Goal: Task Accomplishment & Management: Manage account settings

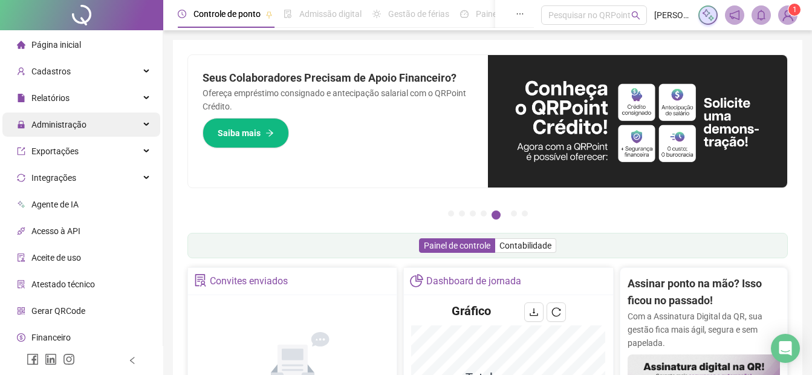
click at [51, 123] on span "Administração" at bounding box center [58, 125] width 55 height 10
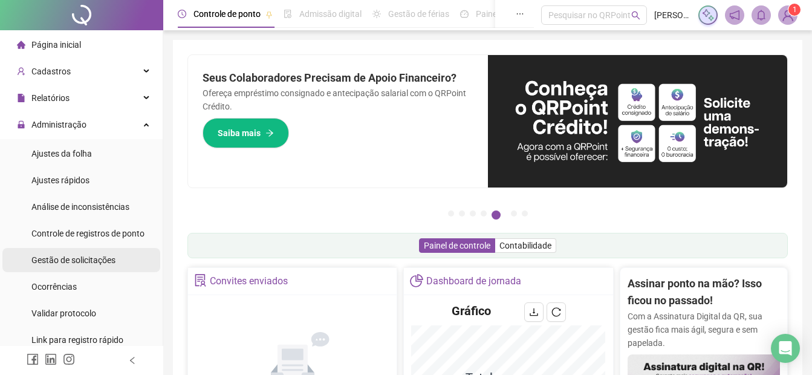
click at [53, 256] on span "Gestão de solicitações" at bounding box center [73, 260] width 84 height 10
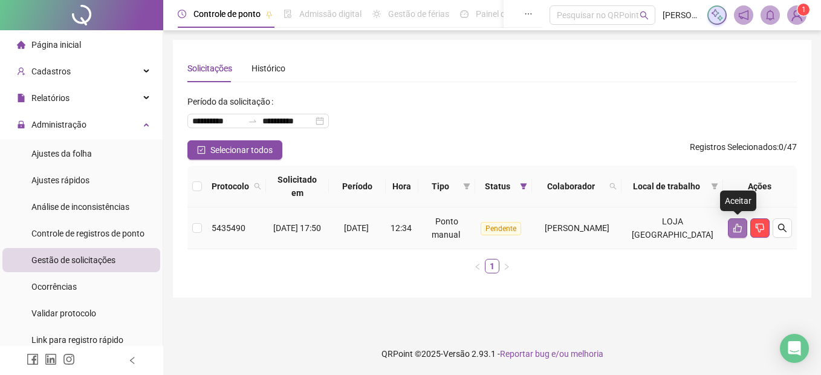
click at [742, 231] on icon "like" at bounding box center [738, 228] width 10 height 10
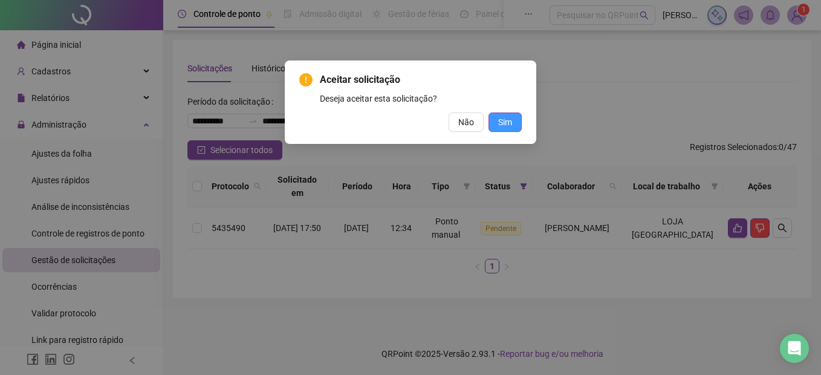
click at [510, 123] on span "Sim" at bounding box center [505, 121] width 14 height 13
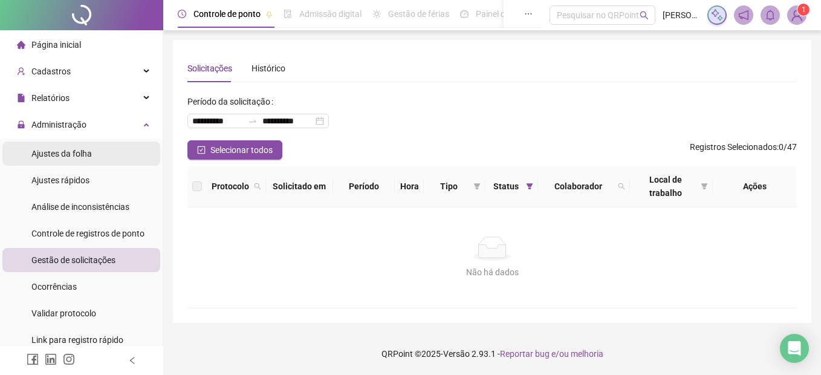
click at [45, 151] on span "Ajustes da folha" at bounding box center [61, 154] width 60 height 10
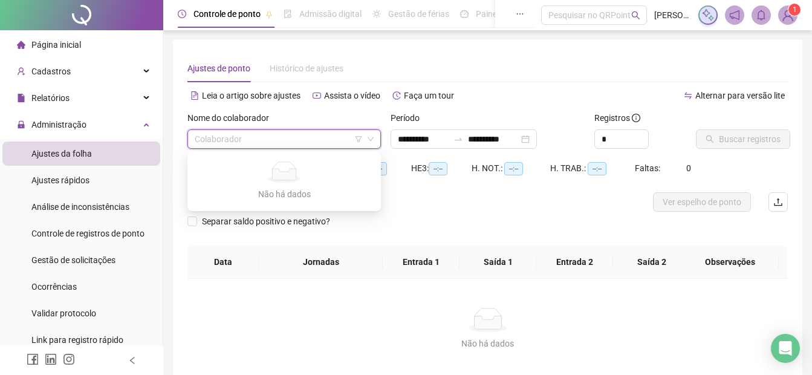
click at [218, 133] on input "search" at bounding box center [279, 139] width 168 height 18
click at [416, 53] on div "**********" at bounding box center [487, 217] width 629 height 354
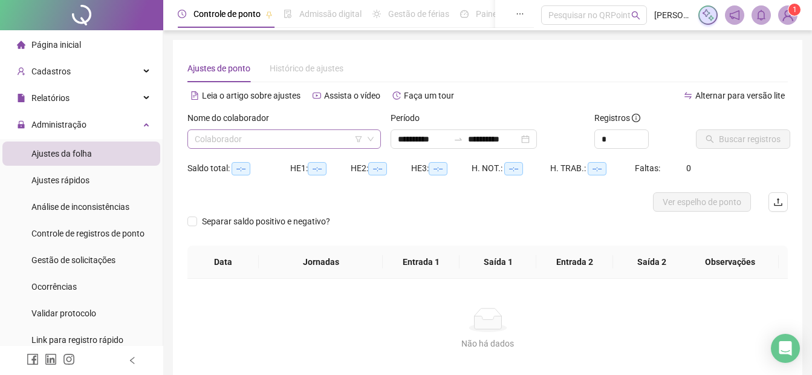
click at [277, 133] on input "search" at bounding box center [279, 139] width 168 height 18
type input "**********"
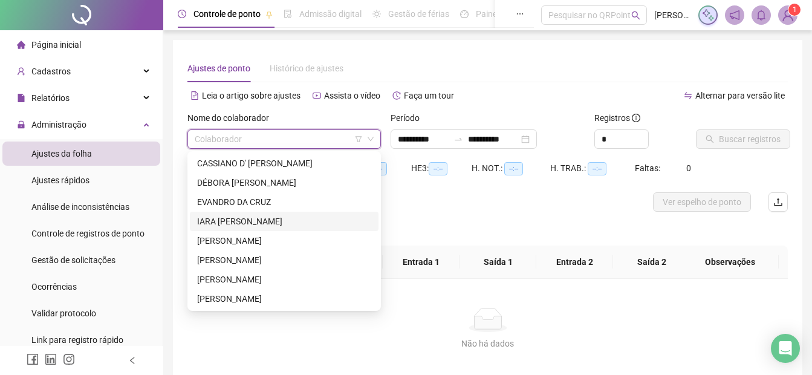
click at [232, 222] on div "IARA [PERSON_NAME]" at bounding box center [284, 221] width 174 height 13
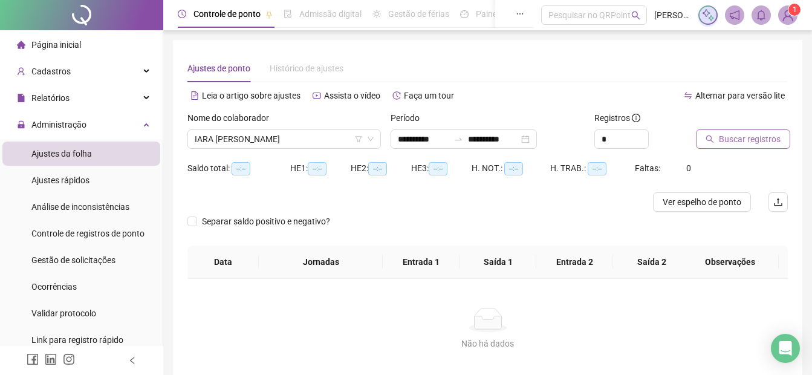
click at [753, 132] on span "Buscar registros" at bounding box center [750, 138] width 62 height 13
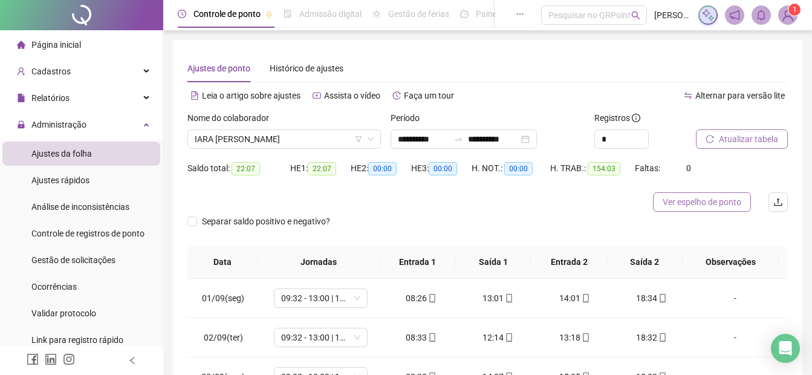
click at [720, 203] on span "Ver espelho de ponto" at bounding box center [701, 201] width 79 height 13
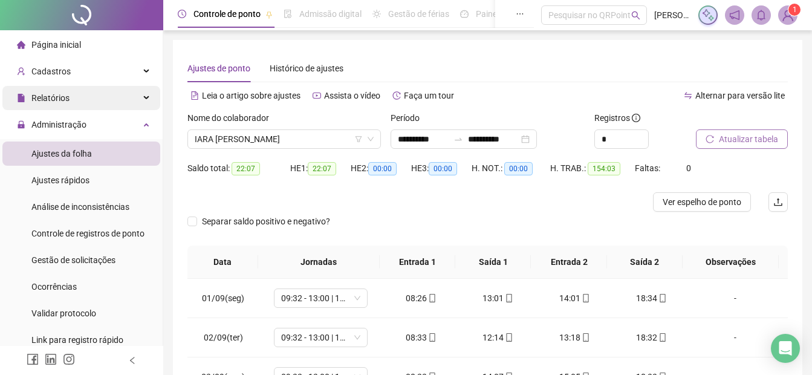
click at [45, 95] on span "Relatórios" at bounding box center [50, 98] width 38 height 10
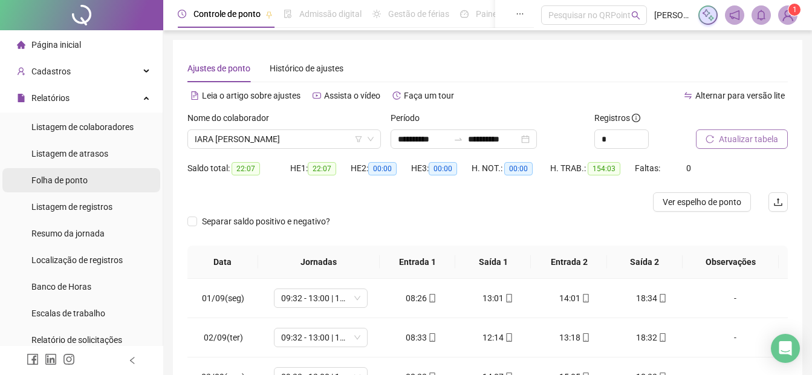
click at [57, 184] on span "Folha de ponto" at bounding box center [59, 180] width 56 height 10
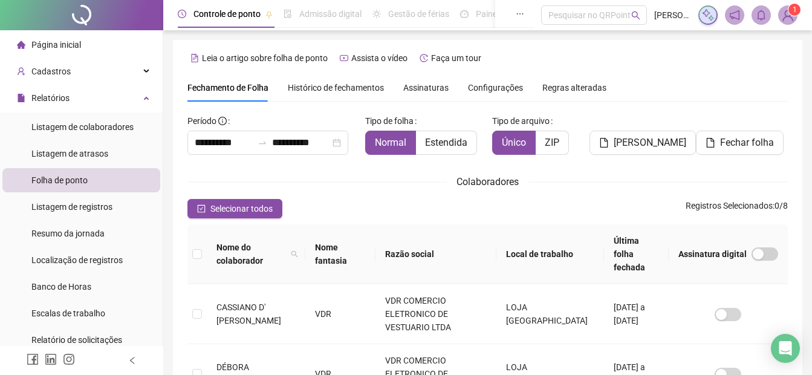
scroll to position [60, 0]
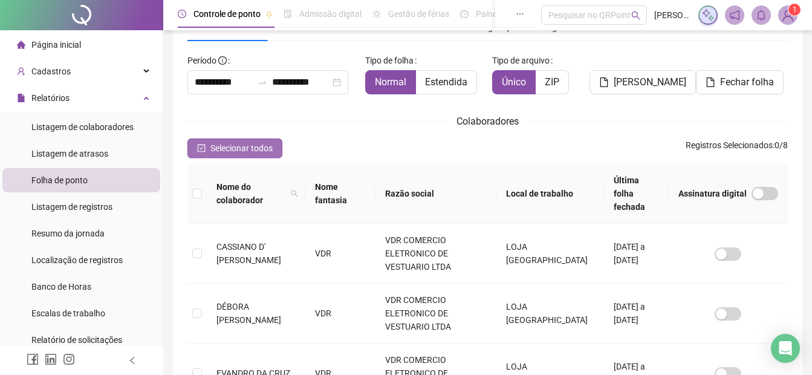
click at [236, 149] on span "Selecionar todos" at bounding box center [241, 147] width 62 height 13
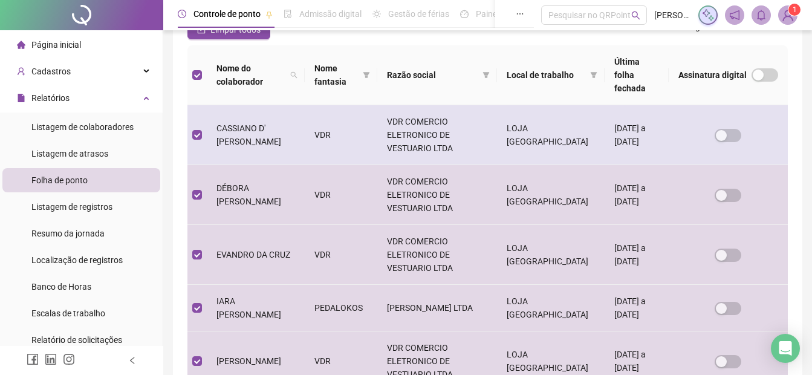
scroll to position [0, 0]
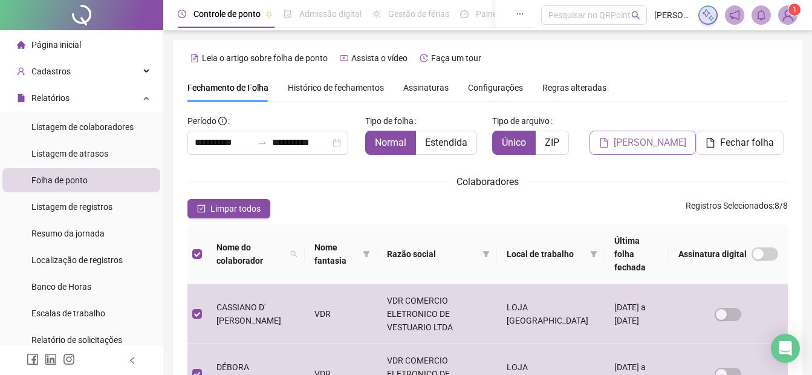
click at [643, 147] on span "[PERSON_NAME]" at bounding box center [649, 142] width 73 height 15
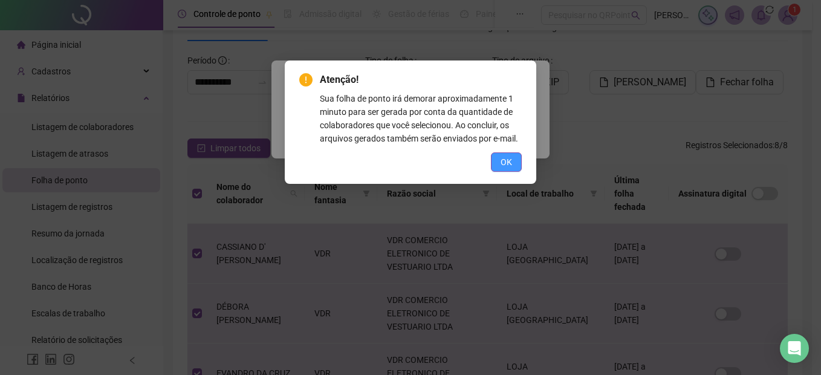
click at [499, 162] on button "OK" at bounding box center [506, 161] width 31 height 19
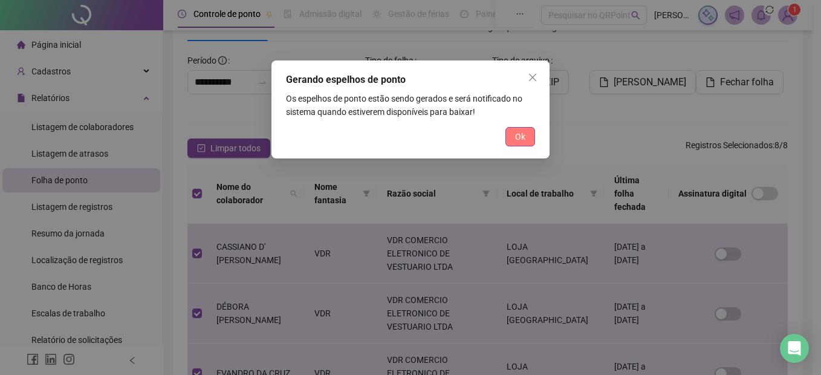
click at [522, 136] on span "Ok" at bounding box center [520, 136] width 10 height 13
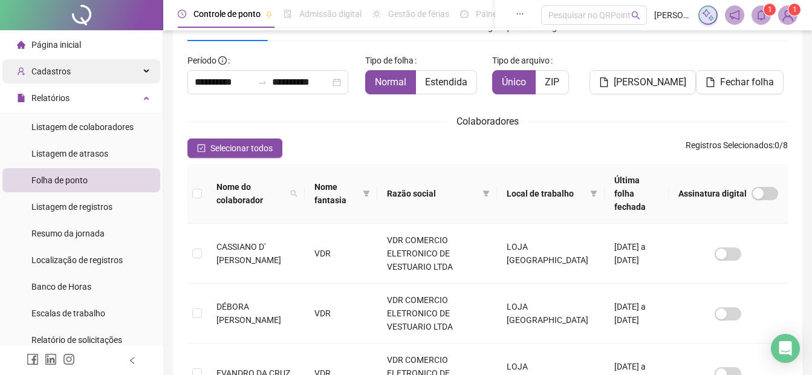
click at [53, 72] on span "Cadastros" at bounding box center [50, 71] width 39 height 10
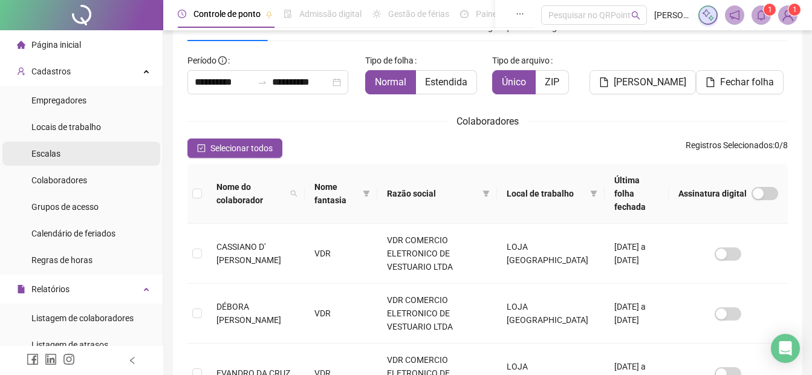
click at [47, 154] on span "Escalas" at bounding box center [45, 154] width 29 height 10
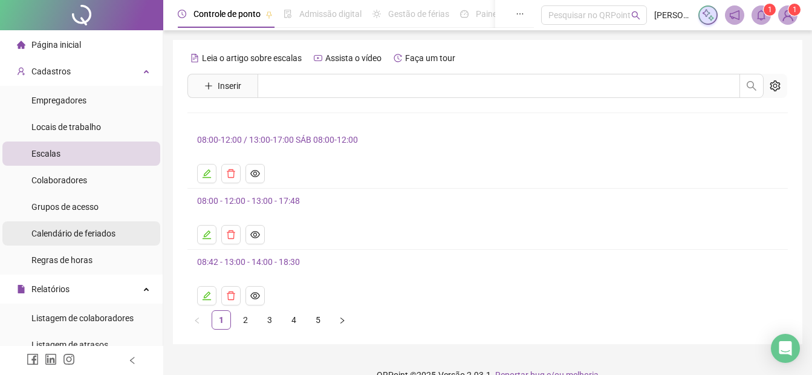
click at [54, 227] on div "Calendário de feriados" at bounding box center [73, 233] width 84 height 24
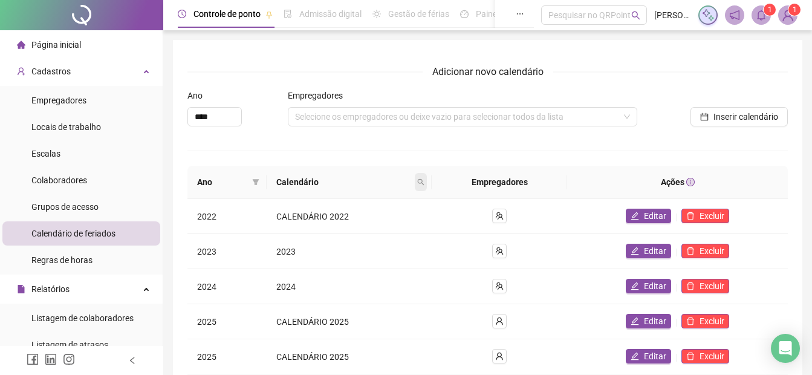
scroll to position [105, 0]
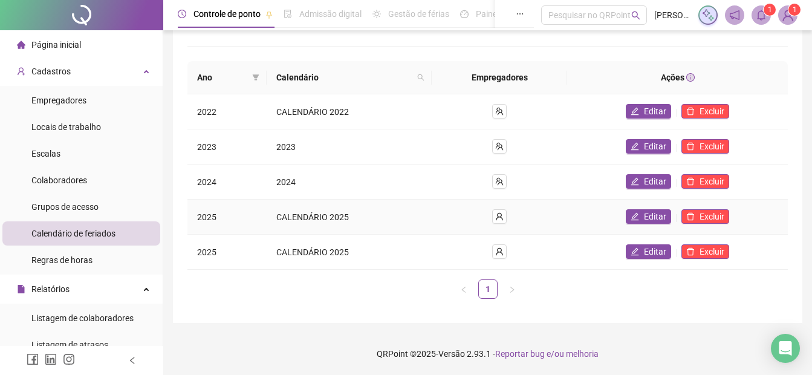
click at [339, 217] on span "CALENDÁRIO 2025" at bounding box center [312, 217] width 73 height 10
click at [211, 213] on td "2025" at bounding box center [226, 216] width 79 height 35
click at [279, 210] on td "CALENDÁRIO 2025" at bounding box center [349, 216] width 165 height 35
click at [314, 212] on span "CALENDÁRIO 2025" at bounding box center [312, 217] width 73 height 10
click at [499, 218] on icon "user" at bounding box center [499, 216] width 7 height 7
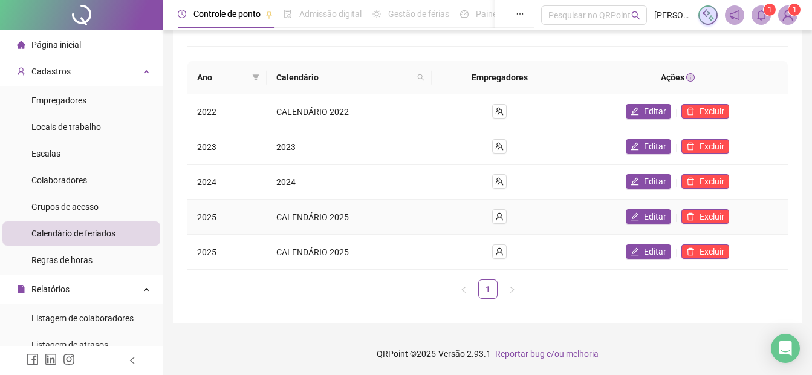
click at [334, 219] on span "CALENDÁRIO 2025" at bounding box center [312, 217] width 73 height 10
click at [317, 283] on ul "1" at bounding box center [487, 288] width 600 height 19
click at [297, 217] on span "CALENDÁRIO 2025" at bounding box center [312, 217] width 73 height 10
click at [676, 215] on div at bounding box center [676, 218] width 1 height 8
click at [658, 219] on span "Editar" at bounding box center [655, 216] width 22 height 13
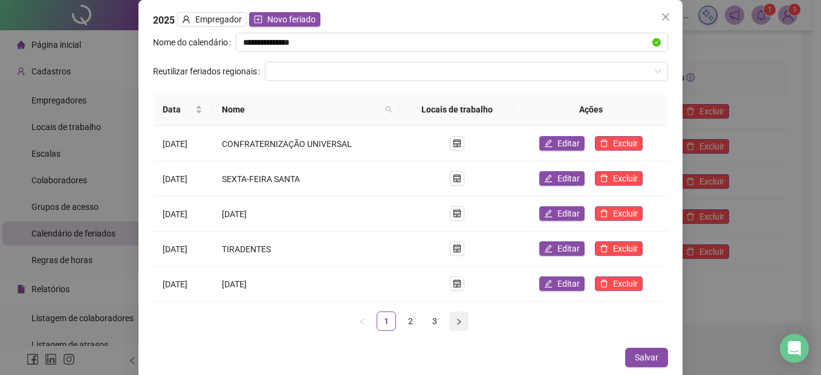
click at [456, 323] on icon "right" at bounding box center [458, 321] width 7 height 7
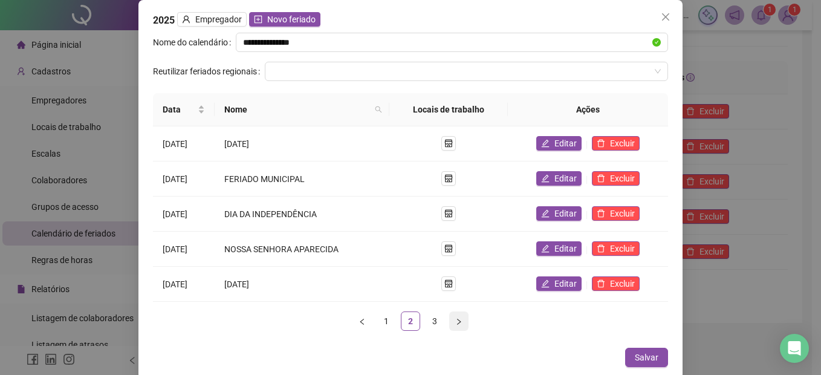
click at [455, 318] on icon "right" at bounding box center [458, 321] width 7 height 7
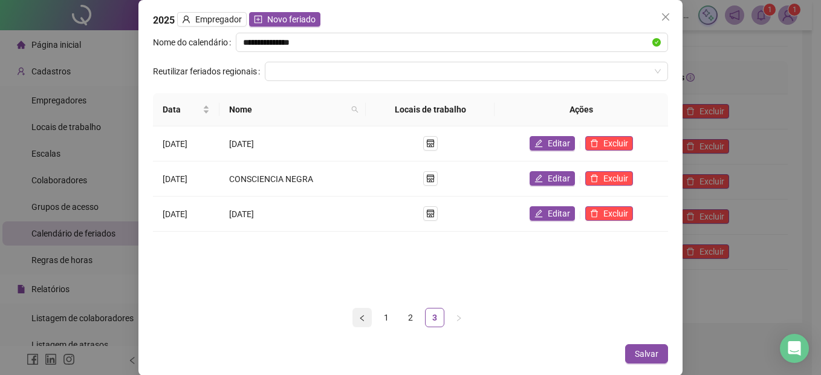
click at [363, 315] on icon "left" at bounding box center [362, 317] width 4 height 6
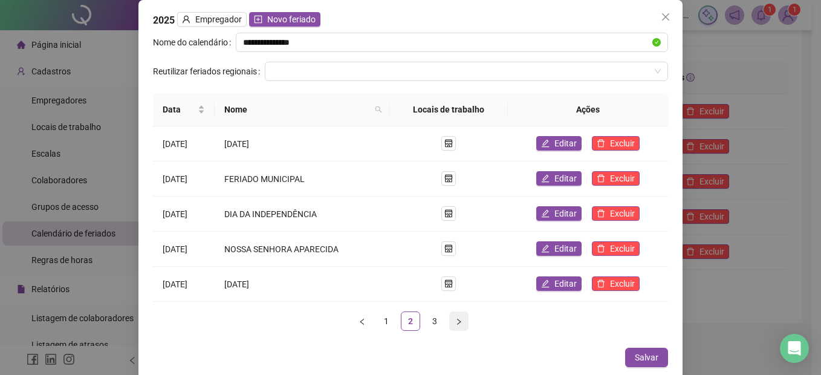
click at [452, 325] on button "button" at bounding box center [458, 320] width 19 height 19
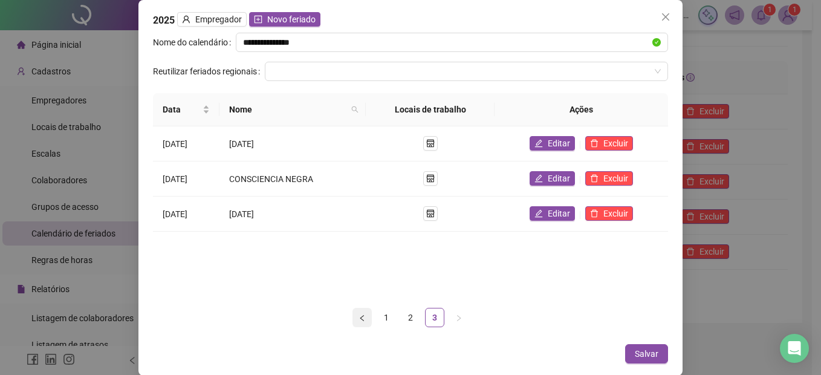
click at [359, 312] on button "button" at bounding box center [361, 317] width 19 height 19
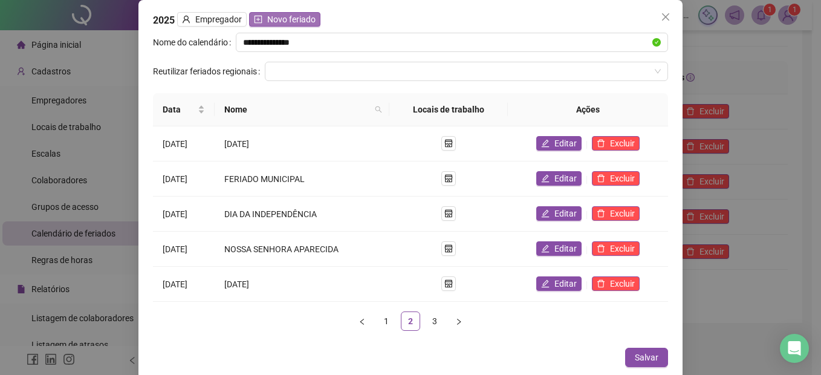
click at [291, 21] on span "Novo feriado" at bounding box center [291, 19] width 48 height 13
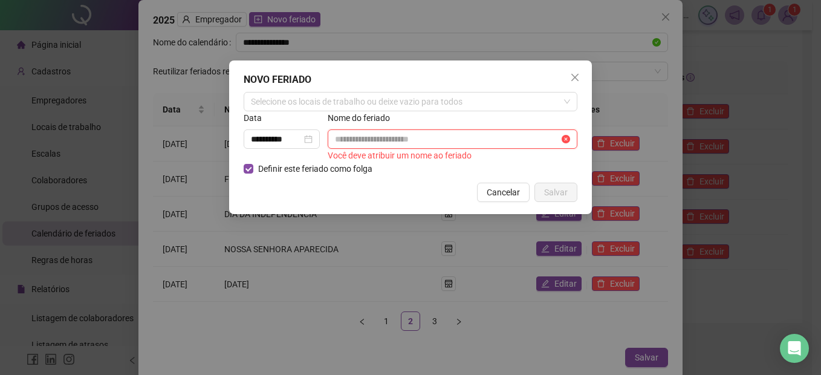
click at [367, 136] on input "text" at bounding box center [447, 138] width 224 height 13
paste input "**********"
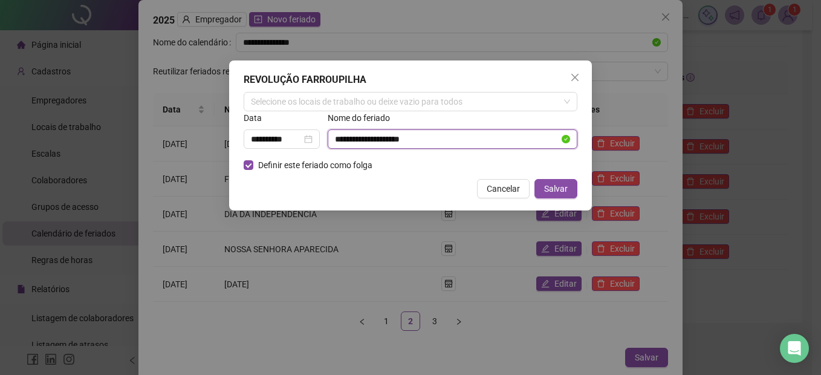
click at [337, 139] on input "**********" at bounding box center [447, 138] width 224 height 13
type input "**********"
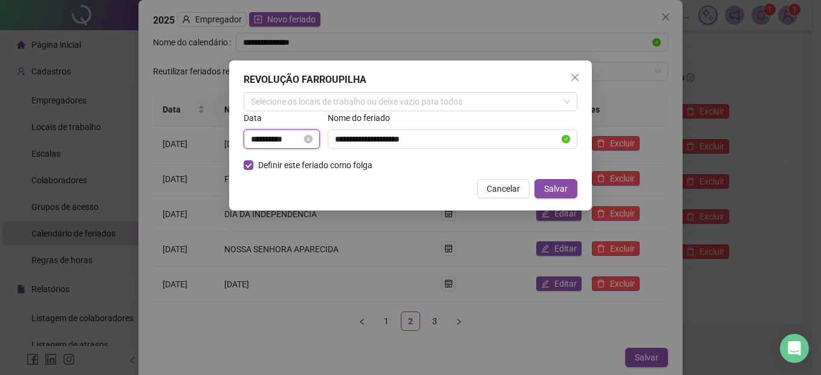
click at [299, 138] on input "**********" at bounding box center [276, 138] width 51 height 13
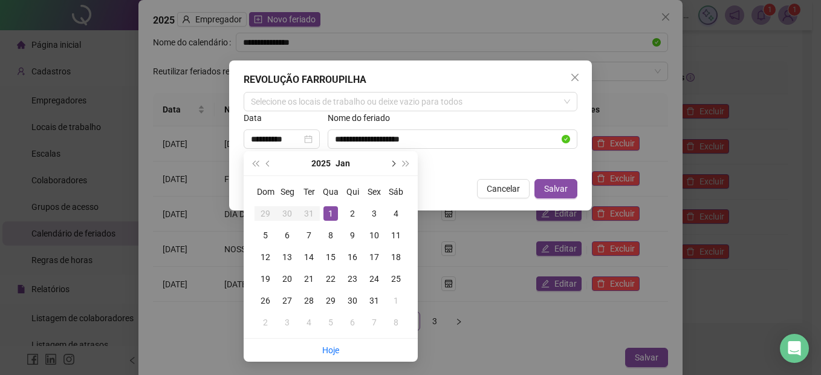
click at [390, 164] on button "next-year" at bounding box center [392, 163] width 13 height 24
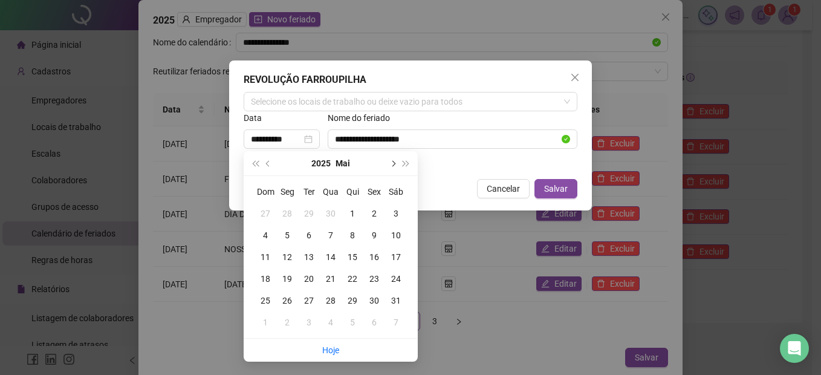
click at [390, 164] on button "next-year" at bounding box center [392, 163] width 13 height 24
type input "**********"
click at [394, 259] on div "20" at bounding box center [396, 257] width 15 height 15
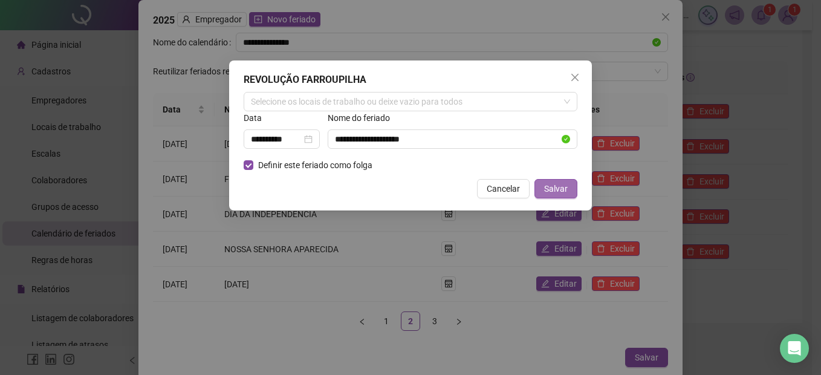
click at [562, 187] on span "Salvar" at bounding box center [556, 188] width 24 height 13
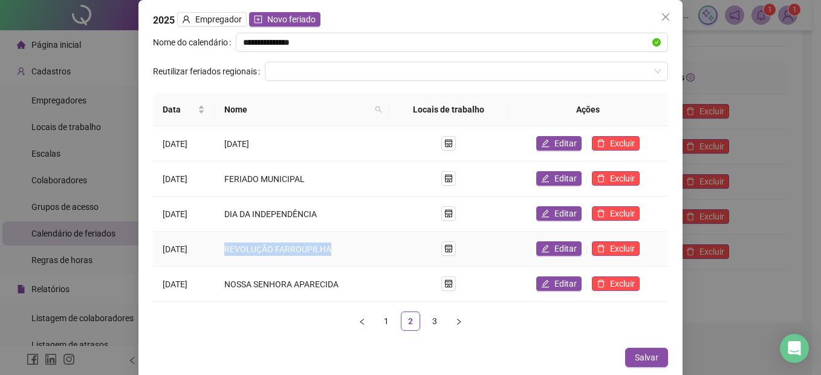
click at [344, 250] on td "REVOLUÇÃO FARROUPILHA" at bounding box center [302, 248] width 175 height 35
click at [641, 356] on span "Salvar" at bounding box center [647, 357] width 24 height 13
click at [639, 357] on span "Salvar" at bounding box center [647, 357] width 24 height 13
click at [661, 15] on icon "close" at bounding box center [666, 17] width 10 height 10
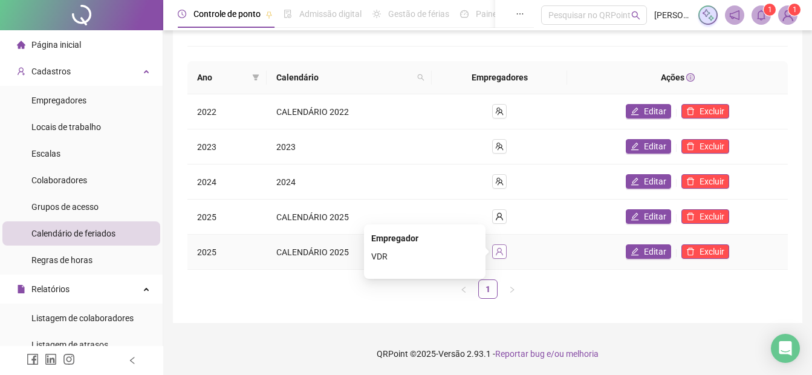
click at [500, 251] on icon "user" at bounding box center [499, 251] width 8 height 8
drag, startPoint x: 647, startPoint y: 251, endPoint x: 641, endPoint y: 250, distance: 6.2
click at [647, 251] on span "Editar" at bounding box center [655, 251] width 22 height 13
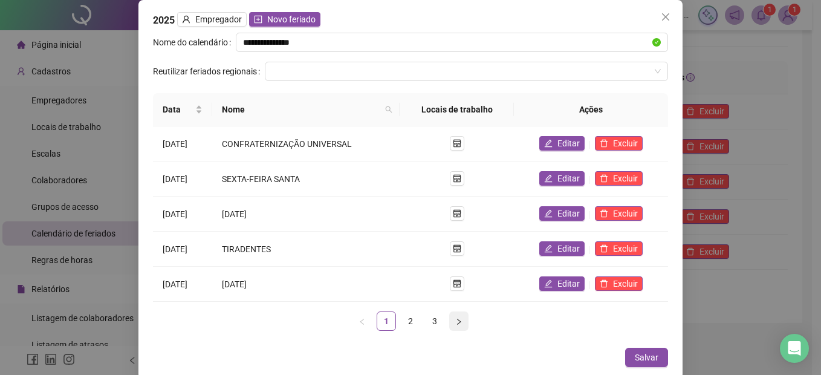
click at [461, 321] on button "button" at bounding box center [458, 320] width 19 height 19
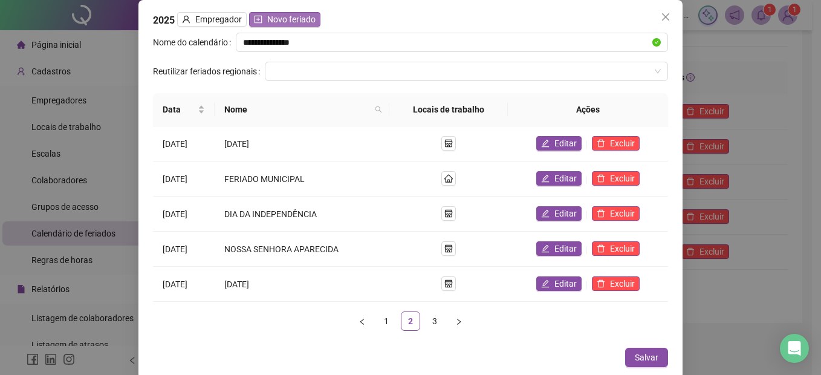
click at [276, 21] on span "Novo feriado" at bounding box center [291, 19] width 48 height 13
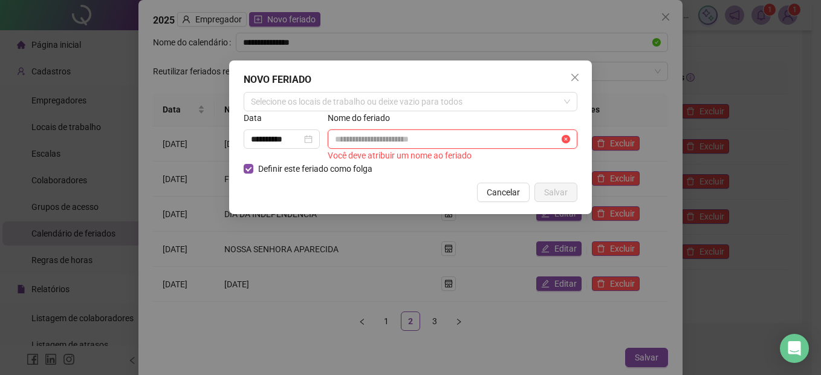
click at [370, 139] on input "text" at bounding box center [447, 138] width 224 height 13
paste input "**********"
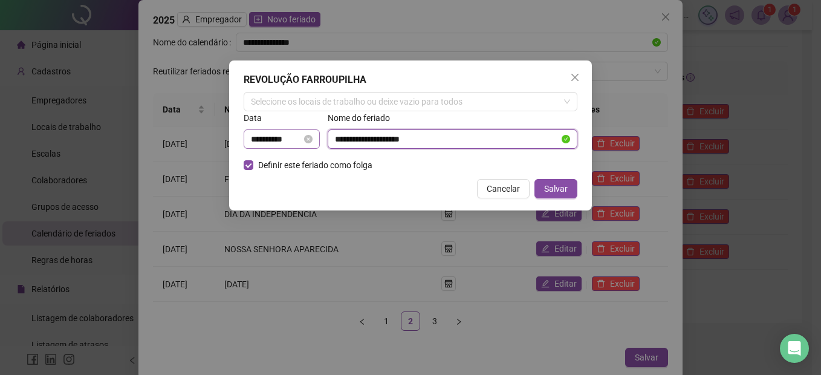
type input "**********"
click at [294, 133] on input "**********" at bounding box center [276, 138] width 51 height 13
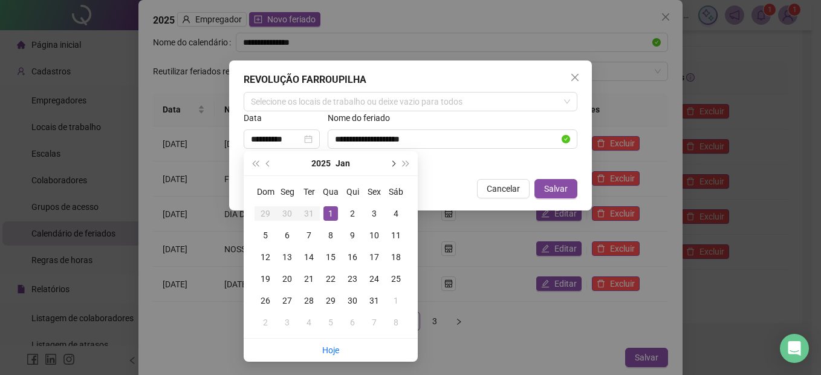
click at [391, 165] on span "next-year" at bounding box center [392, 163] width 6 height 6
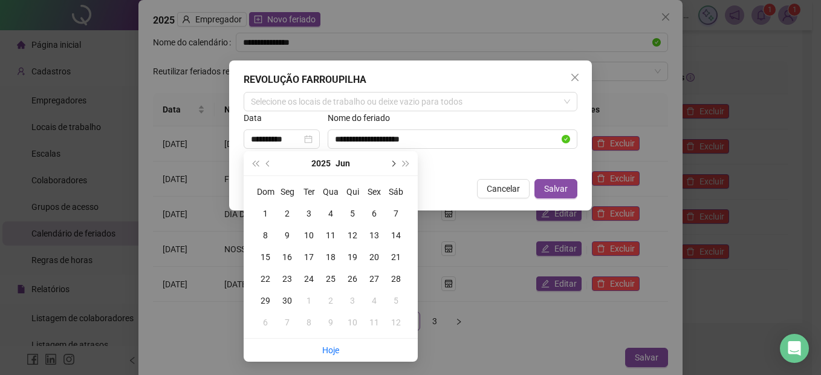
click at [391, 165] on span "next-year" at bounding box center [392, 163] width 6 height 6
type input "**********"
click at [400, 259] on div "20" at bounding box center [396, 257] width 15 height 15
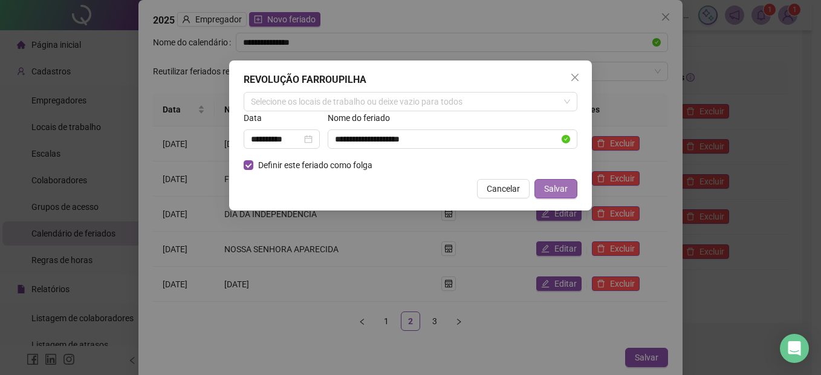
click at [560, 190] on span "Salvar" at bounding box center [556, 188] width 24 height 13
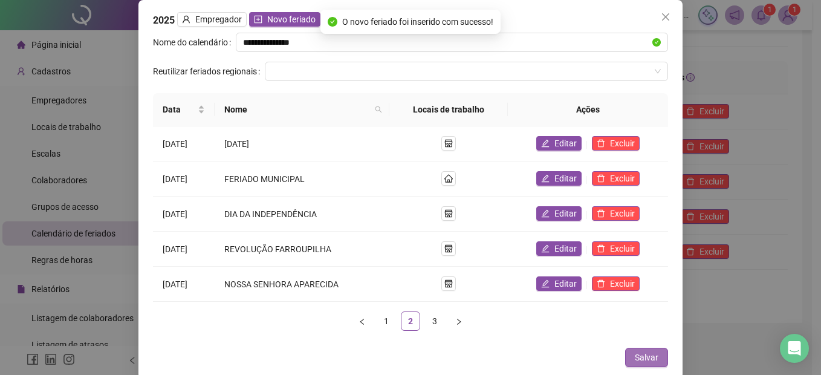
click at [640, 355] on span "Salvar" at bounding box center [647, 357] width 24 height 13
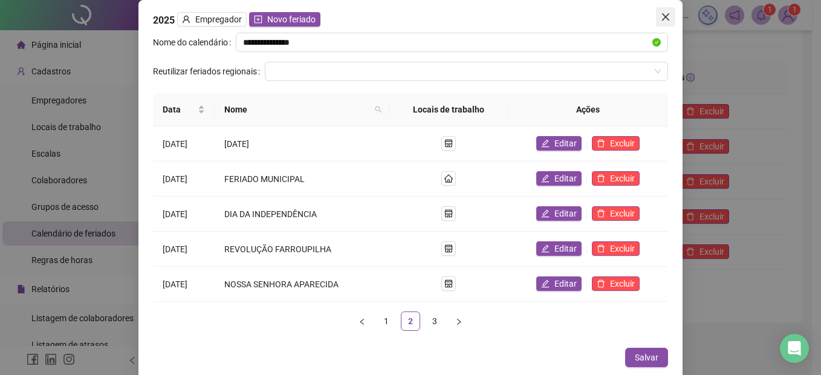
click at [661, 19] on icon "close" at bounding box center [666, 17] width 10 height 10
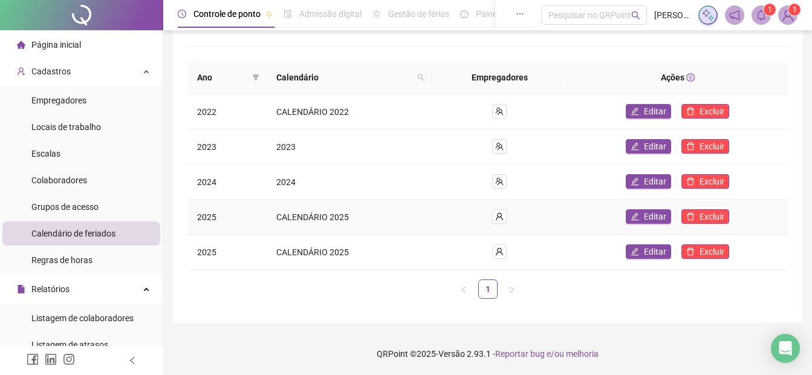
click at [278, 221] on span "CALENDÁRIO 2025" at bounding box center [312, 217] width 73 height 10
click at [199, 219] on td "2025" at bounding box center [226, 216] width 79 height 35
click at [654, 212] on span "Editar" at bounding box center [655, 216] width 22 height 13
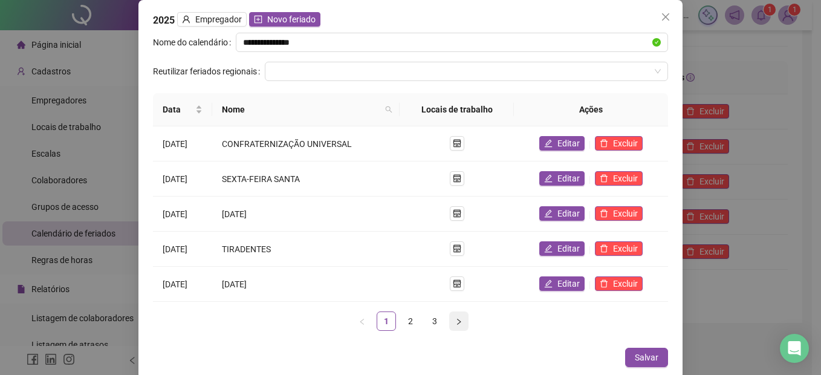
click at [455, 318] on icon "right" at bounding box center [458, 321] width 7 height 7
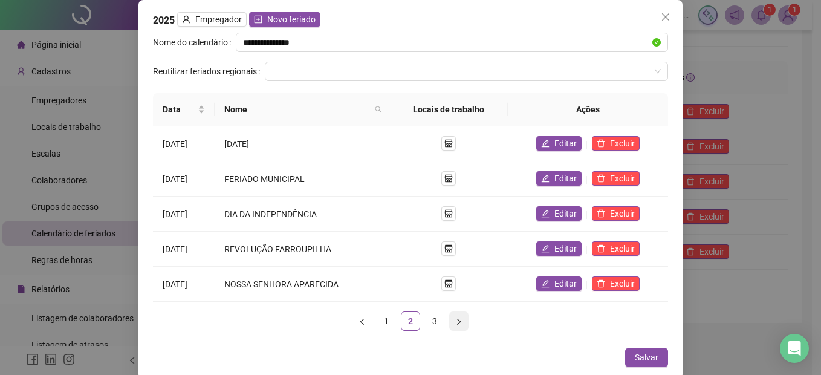
click at [455, 318] on icon "right" at bounding box center [458, 321] width 7 height 7
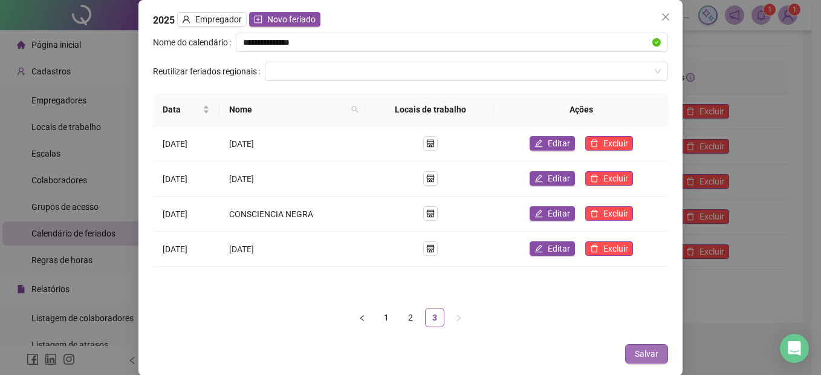
click at [650, 356] on span "Salvar" at bounding box center [647, 353] width 24 height 13
click at [665, 15] on icon "close" at bounding box center [666, 17] width 10 height 10
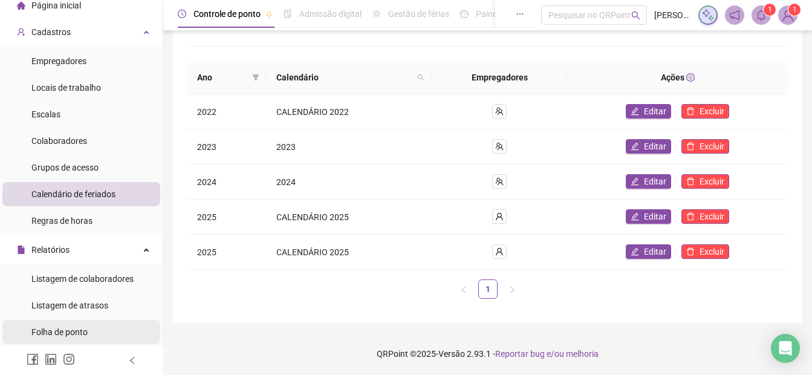
scroll to position [60, 0]
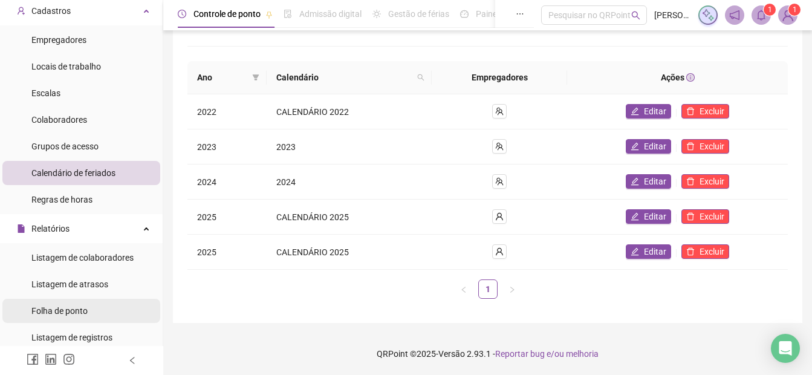
click at [77, 308] on span "Folha de ponto" at bounding box center [59, 311] width 56 height 10
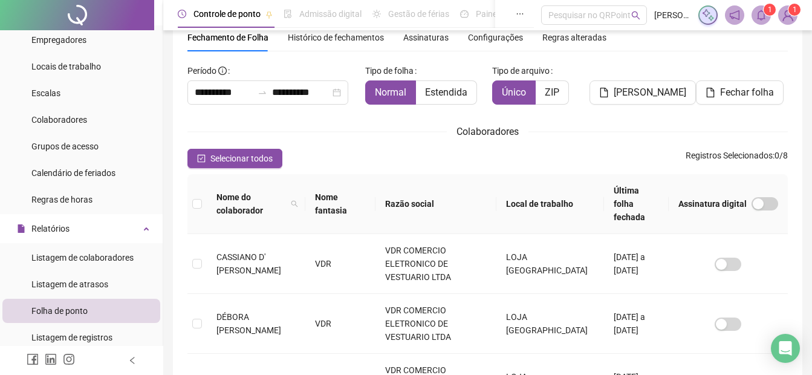
scroll to position [60, 0]
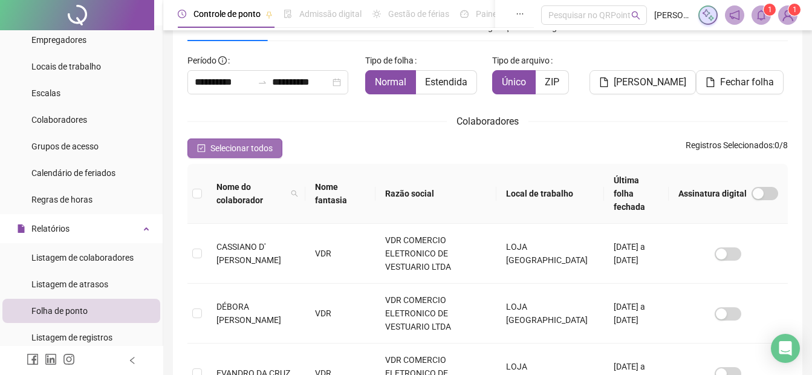
click at [198, 149] on icon "check-square" at bounding box center [202, 148] width 8 height 8
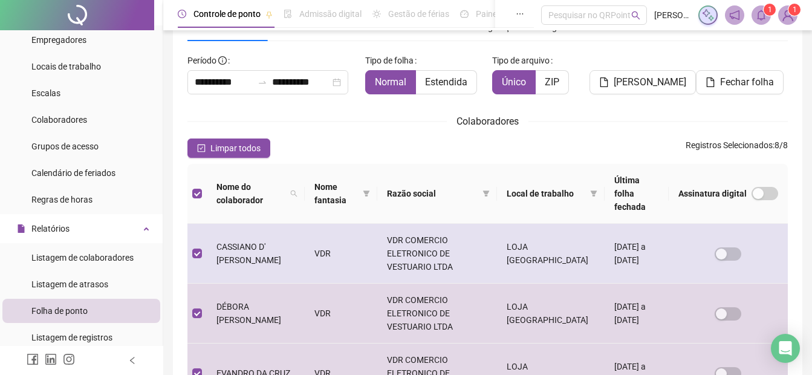
click at [202, 241] on td at bounding box center [196, 254] width 19 height 60
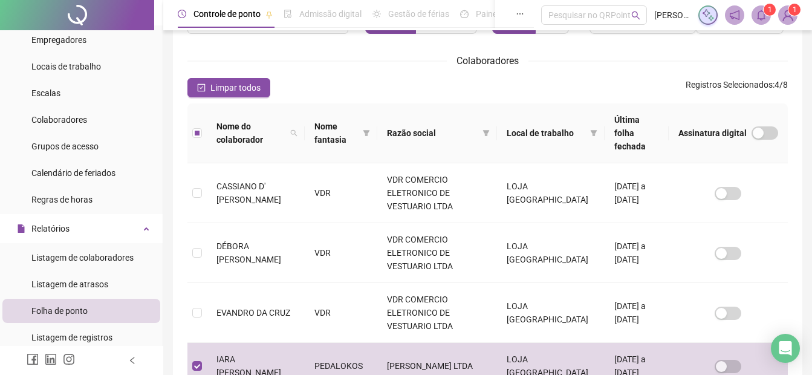
scroll to position [0, 0]
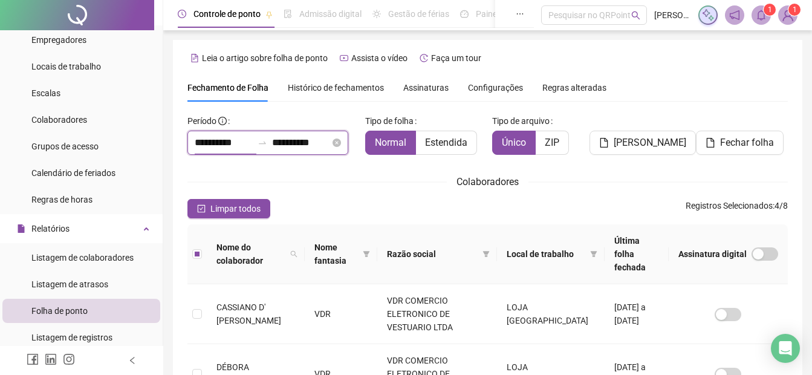
click at [197, 143] on input "**********" at bounding box center [224, 142] width 58 height 15
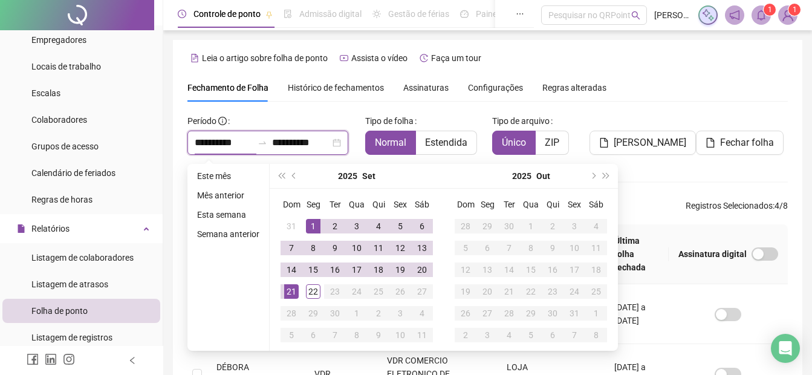
type input "**********"
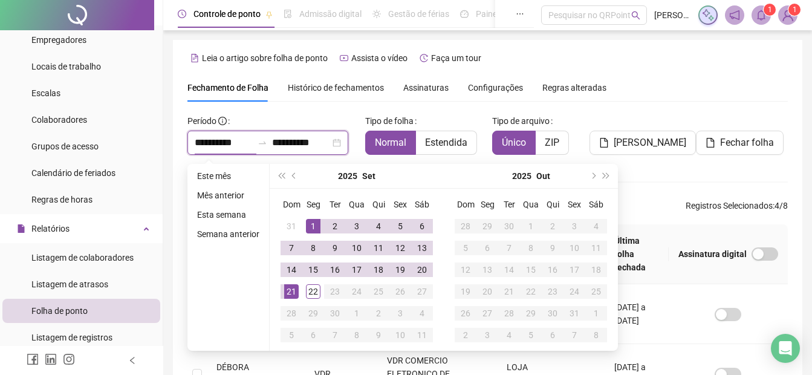
type input "**********"
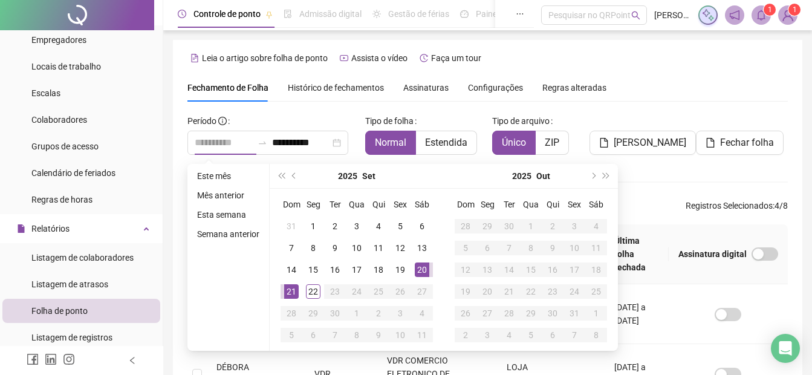
click at [423, 272] on div "20" at bounding box center [422, 269] width 15 height 15
type input "**********"
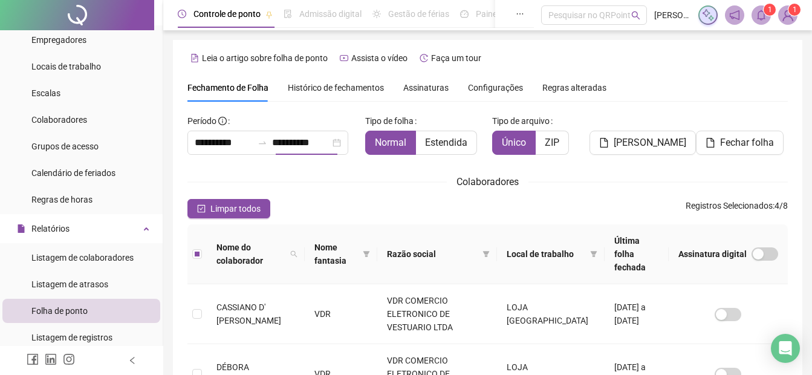
scroll to position [60, 0]
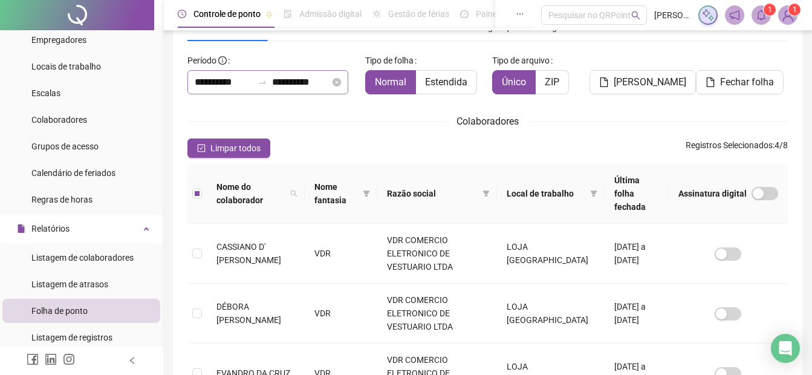
click at [193, 79] on div "**********" at bounding box center [267, 82] width 161 height 24
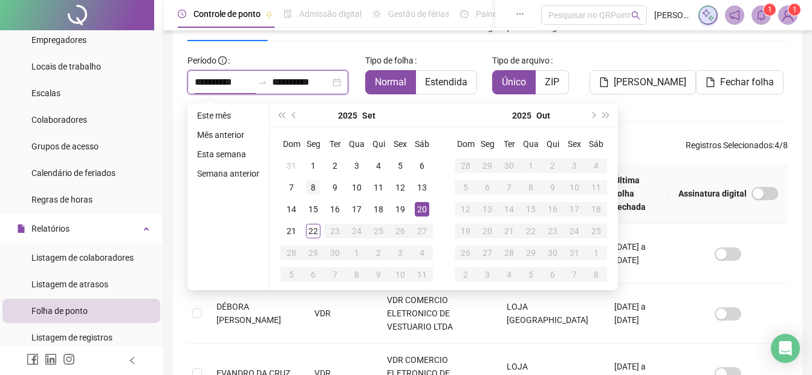
type input "**********"
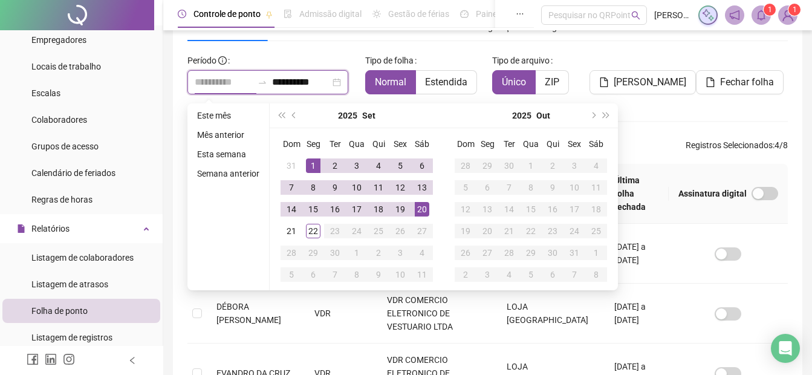
type input "**********"
drag, startPoint x: 314, startPoint y: 165, endPoint x: 296, endPoint y: 211, distance: 49.2
click at [312, 164] on div "1" at bounding box center [313, 165] width 15 height 15
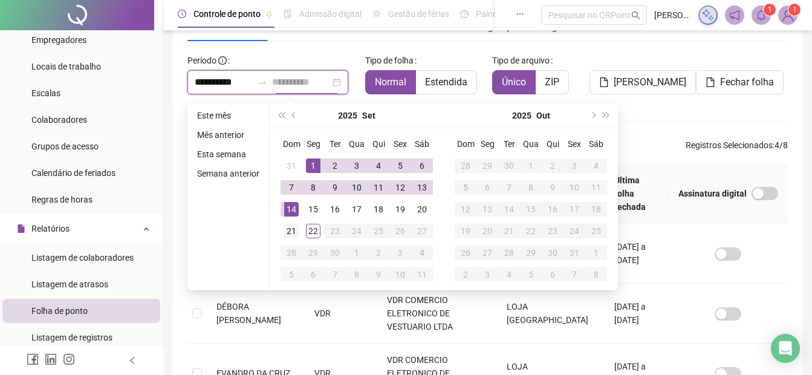
type input "**********"
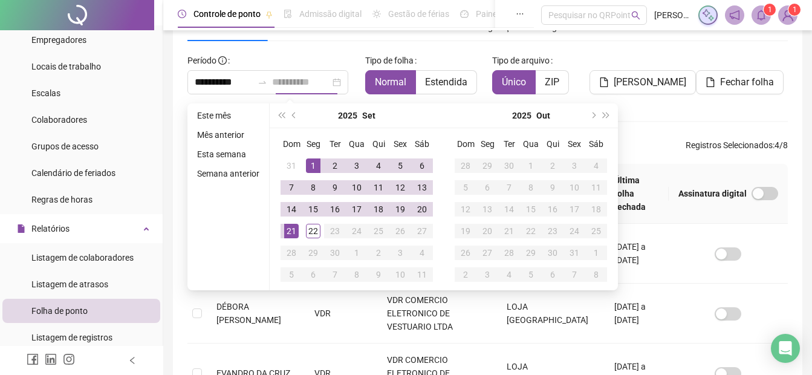
click at [291, 227] on div "21" at bounding box center [291, 231] width 15 height 15
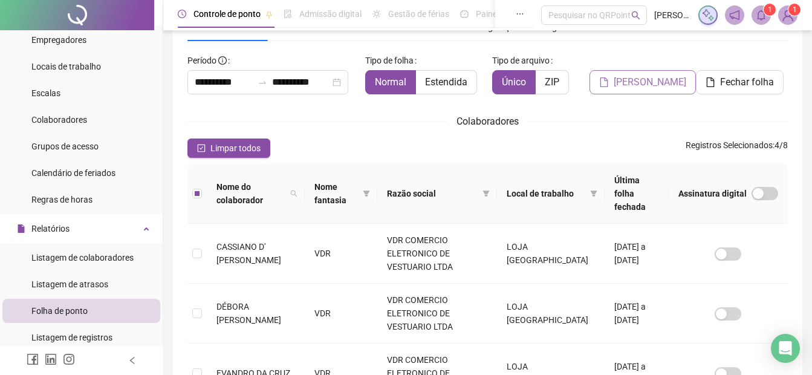
click at [662, 80] on span "[PERSON_NAME]" at bounding box center [649, 82] width 73 height 15
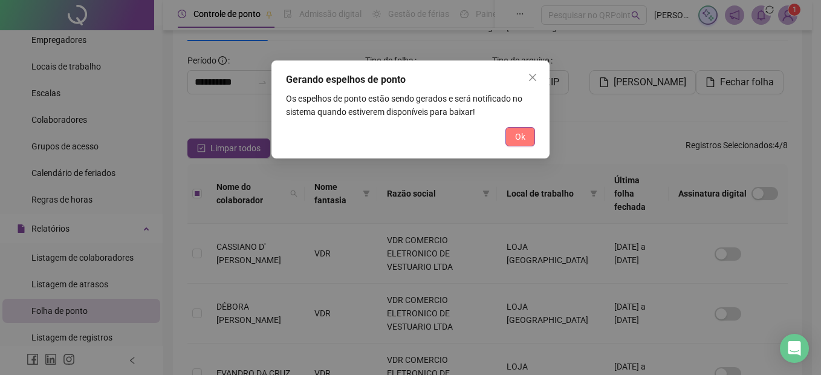
click at [511, 143] on button "Ok" at bounding box center [520, 136] width 30 height 19
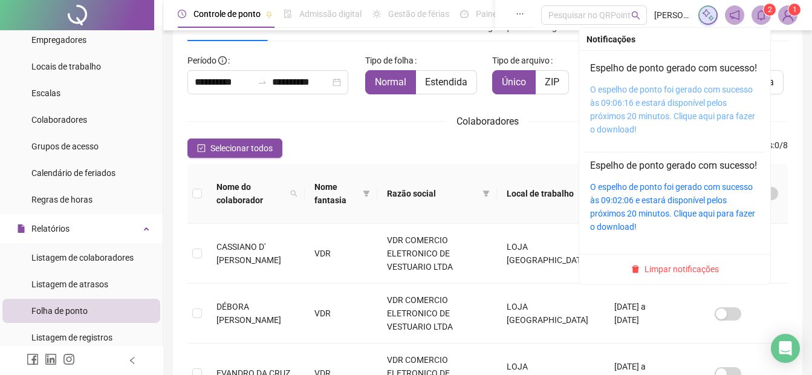
click at [664, 103] on link "O espelho de ponto foi gerado com sucesso às 09:06:16 e estará disponível pelos…" at bounding box center [672, 110] width 165 height 50
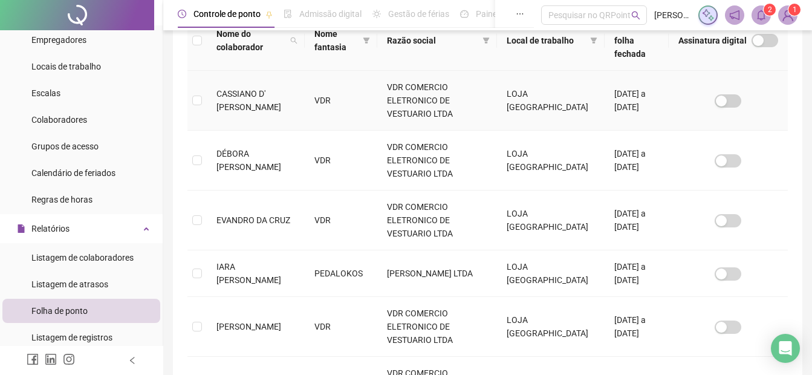
scroll to position [242, 0]
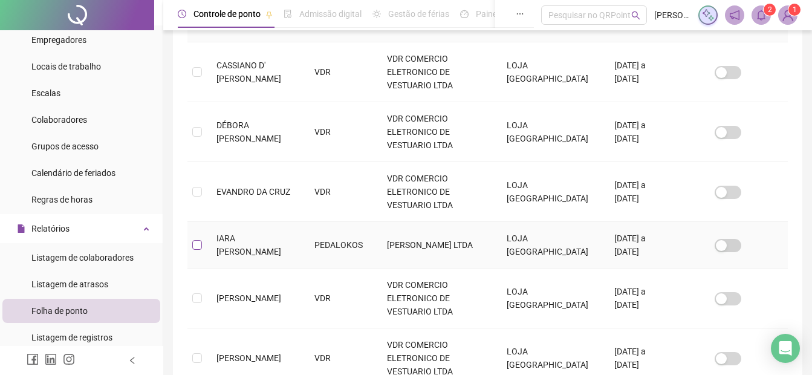
click at [194, 238] on label at bounding box center [197, 244] width 10 height 13
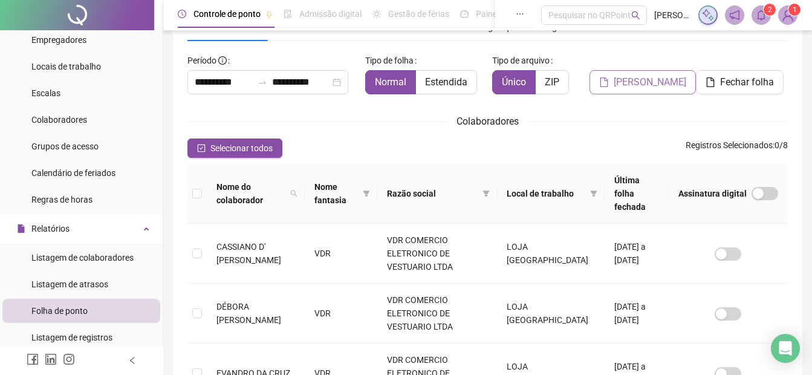
click at [658, 79] on span "[PERSON_NAME]" at bounding box center [649, 82] width 73 height 15
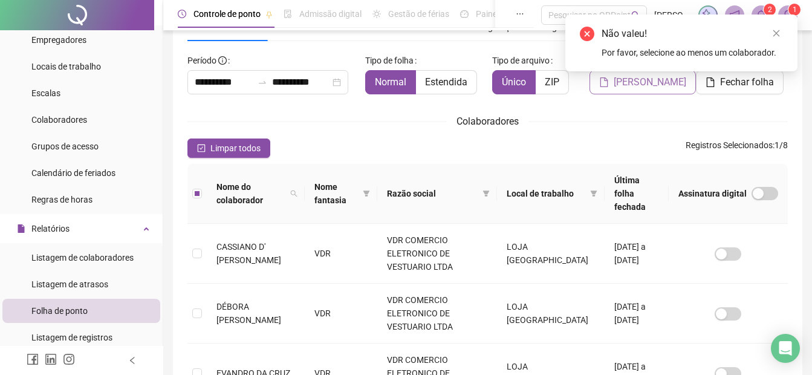
click at [638, 89] on span "[PERSON_NAME]" at bounding box center [649, 82] width 73 height 15
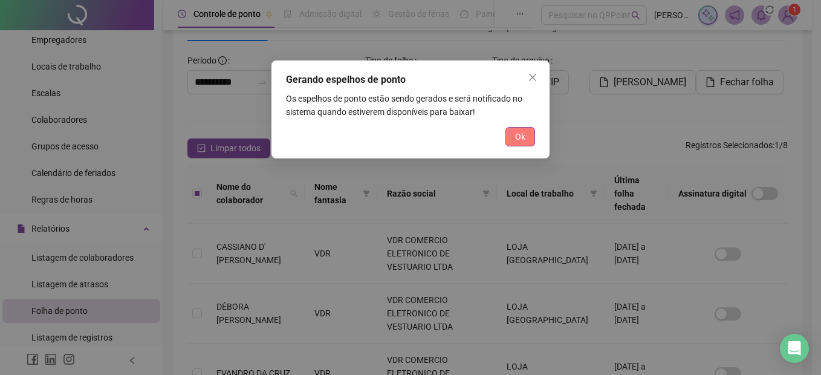
click at [529, 132] on button "Ok" at bounding box center [520, 136] width 30 height 19
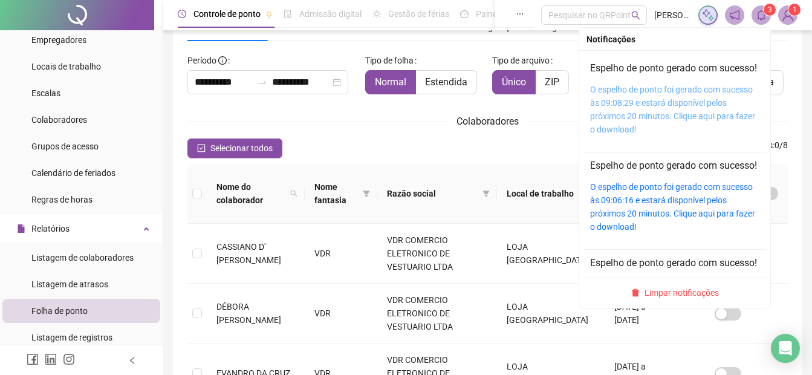
click at [630, 127] on link "O espelho de ponto foi gerado com sucesso às 09:08:29 e estará disponível pelos…" at bounding box center [672, 110] width 165 height 50
